Goal: Information Seeking & Learning: Check status

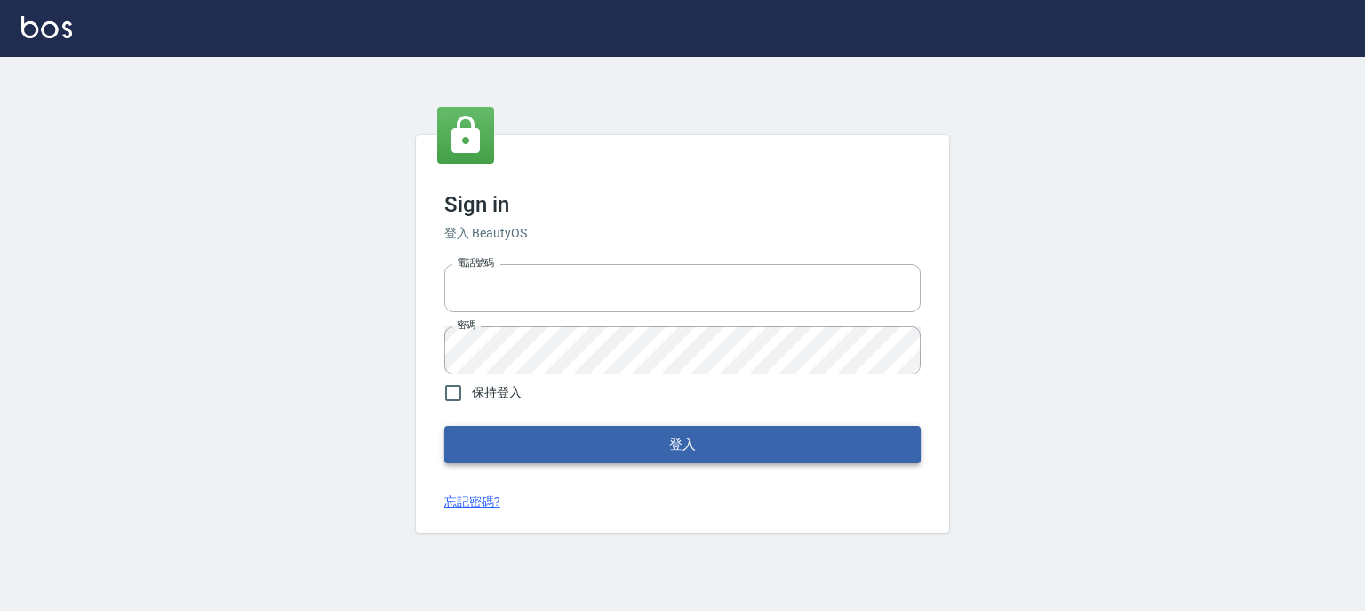
type input "0952331713"
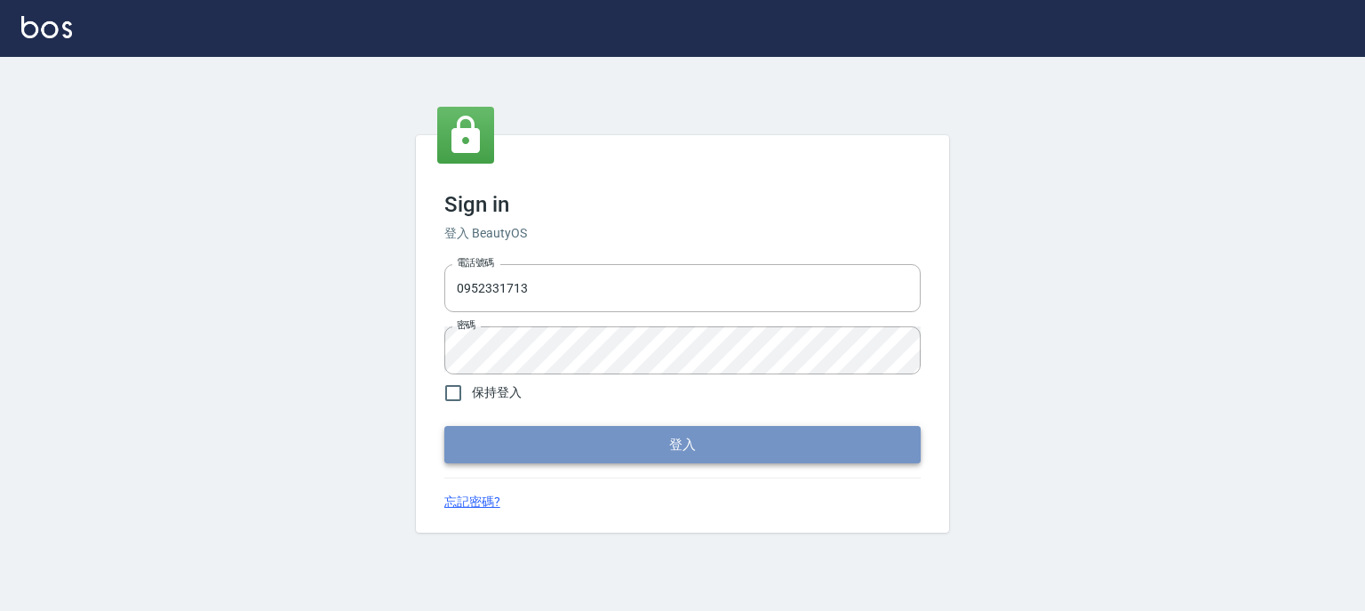
click at [642, 448] on button "登入" at bounding box center [682, 444] width 476 height 37
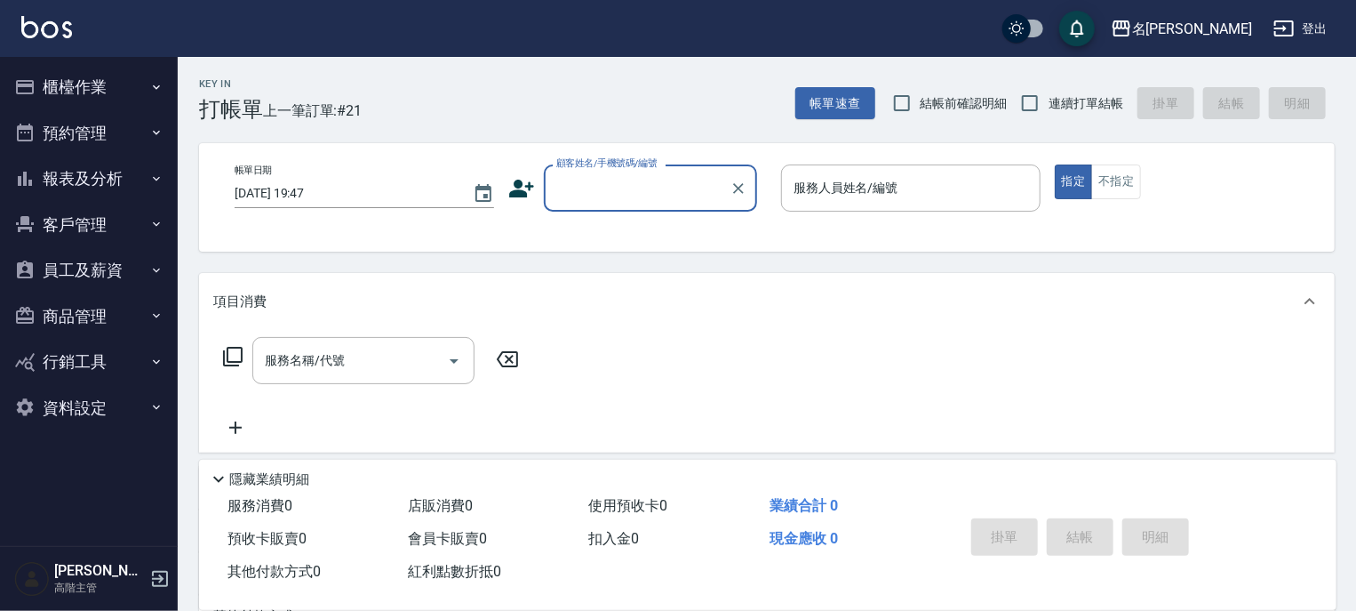
click at [148, 178] on button "報表及分析" at bounding box center [89, 179] width 164 height 46
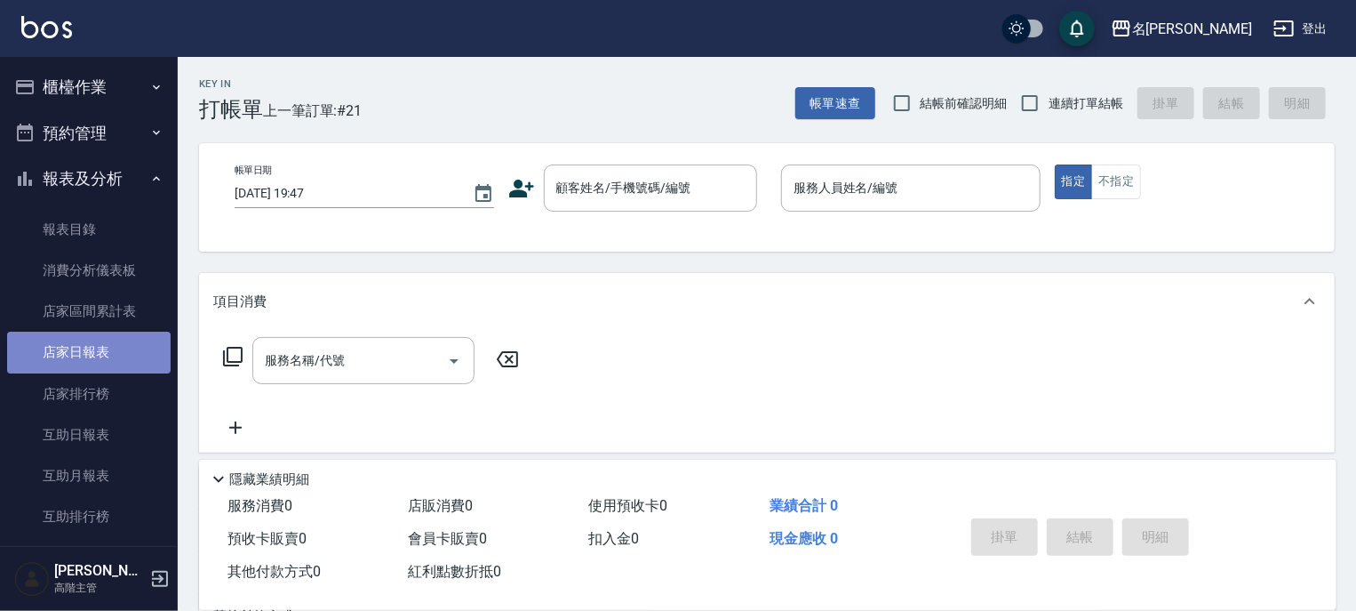
click at [96, 353] on link "店家日報表" at bounding box center [89, 352] width 164 height 41
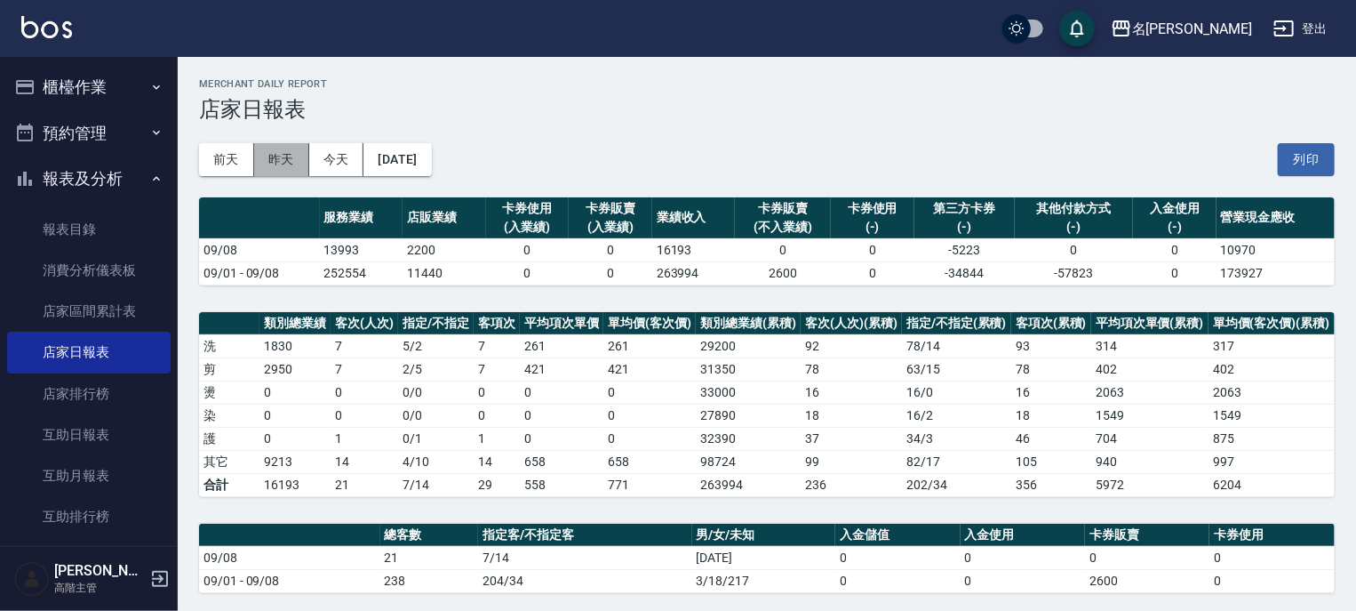
click at [295, 164] on button "昨天" at bounding box center [281, 159] width 55 height 33
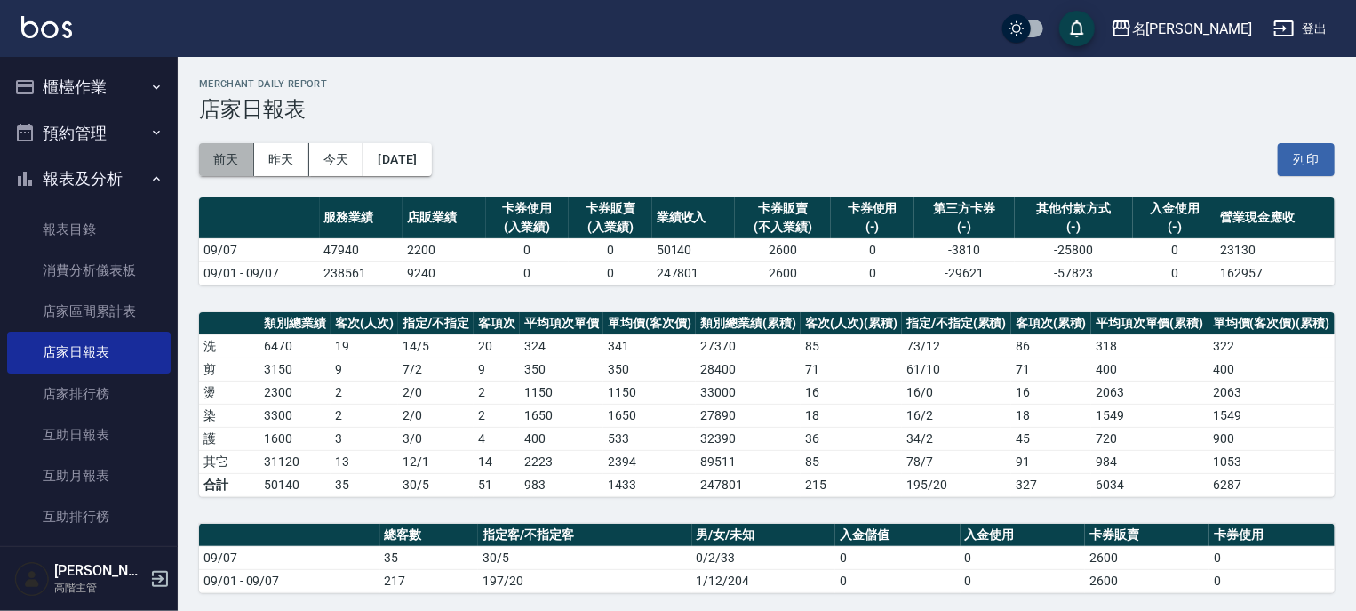
click at [235, 156] on button "前天" at bounding box center [226, 159] width 55 height 33
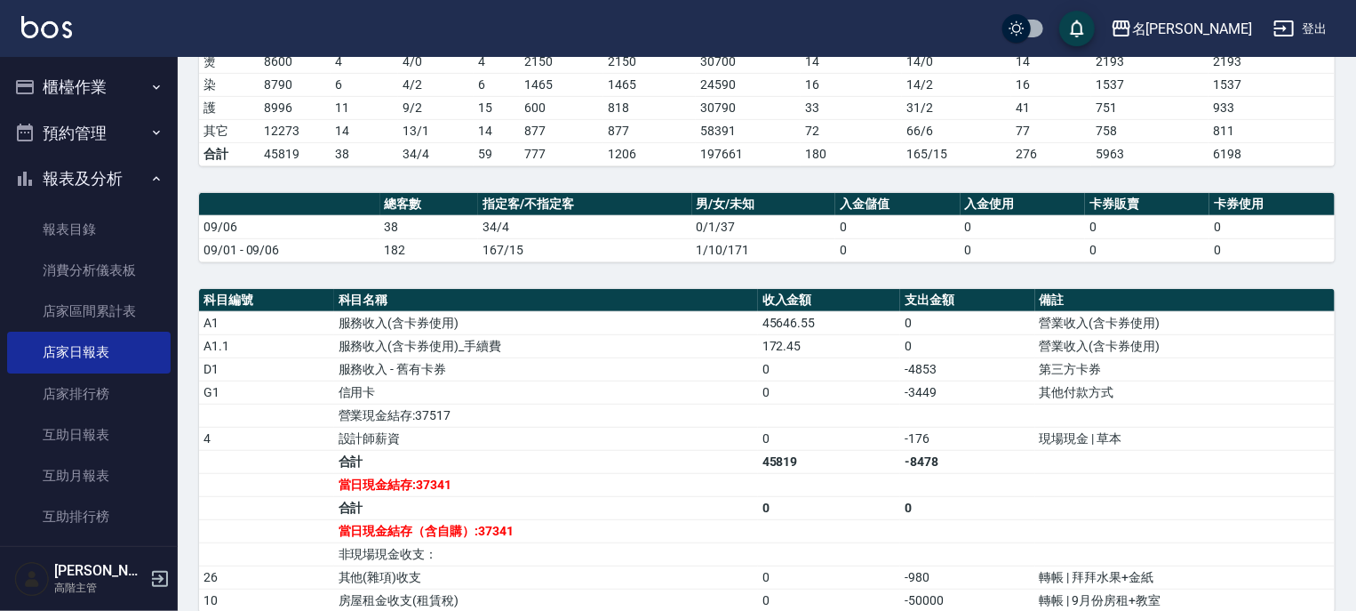
scroll to position [356, 0]
